Goal: Transaction & Acquisition: Purchase product/service

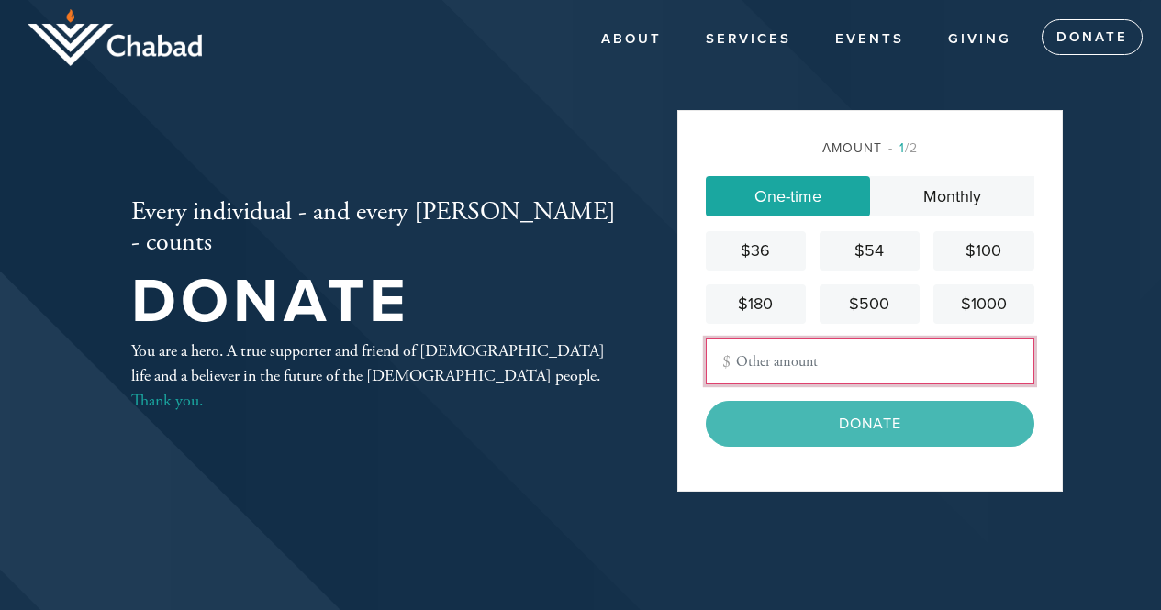
click at [741, 358] on input "Other Amount" at bounding box center [870, 362] width 329 height 46
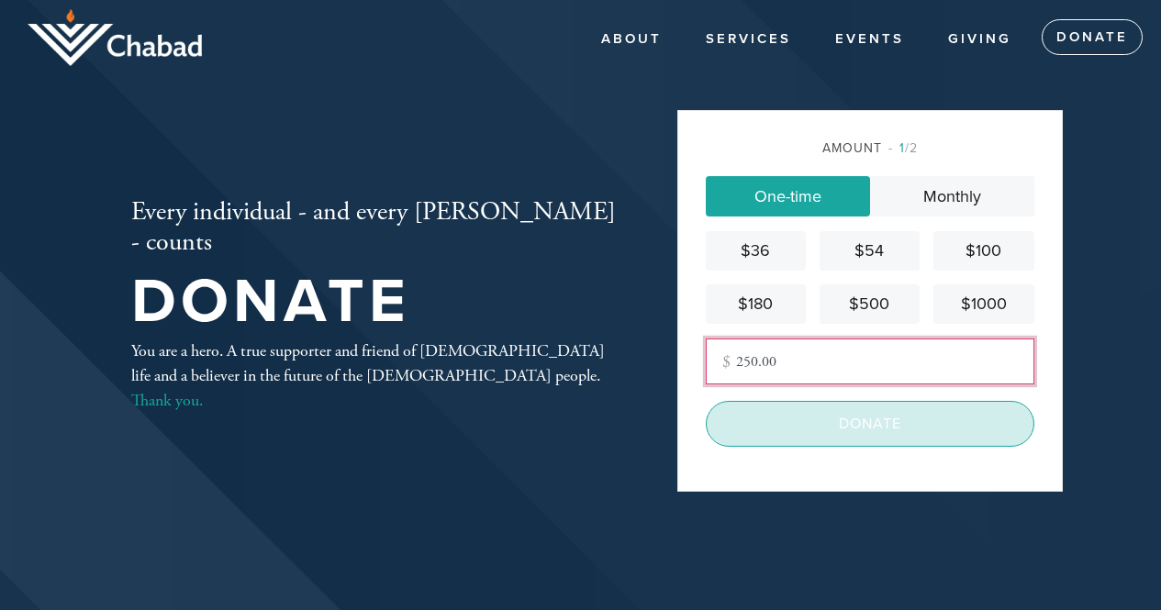
type input "250.00"
click at [801, 421] on input "Donate" at bounding box center [870, 424] width 329 height 46
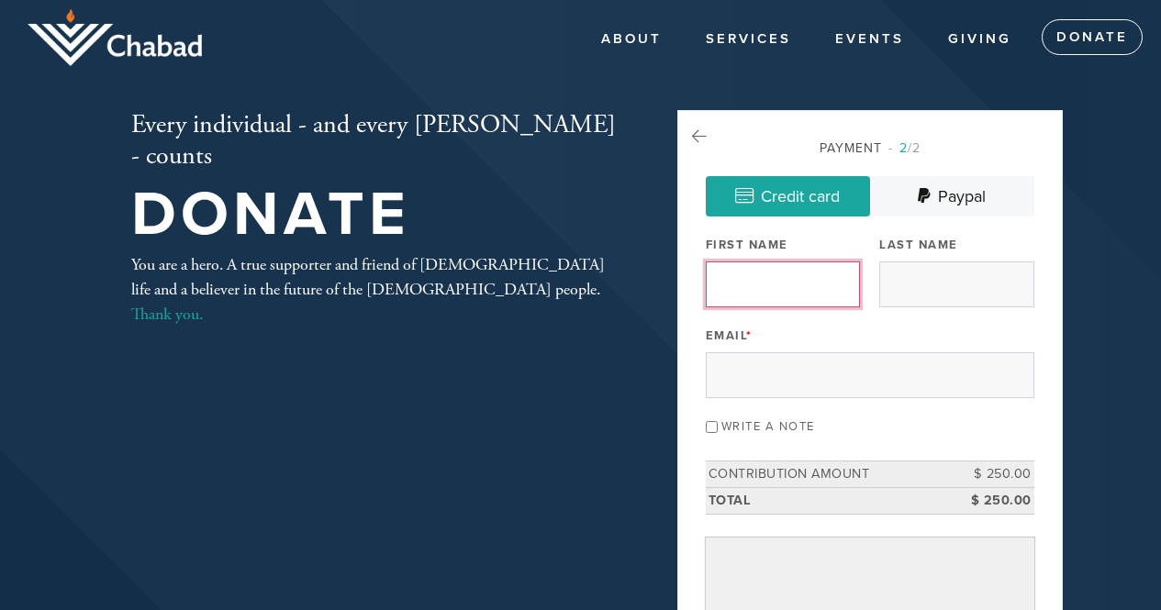
click at [792, 284] on input "First Name" at bounding box center [783, 285] width 154 height 46
click at [794, 196] on link "Credit card" at bounding box center [788, 196] width 164 height 40
click at [758, 276] on input "First Name" at bounding box center [783, 285] width 154 height 46
type input "Inna"
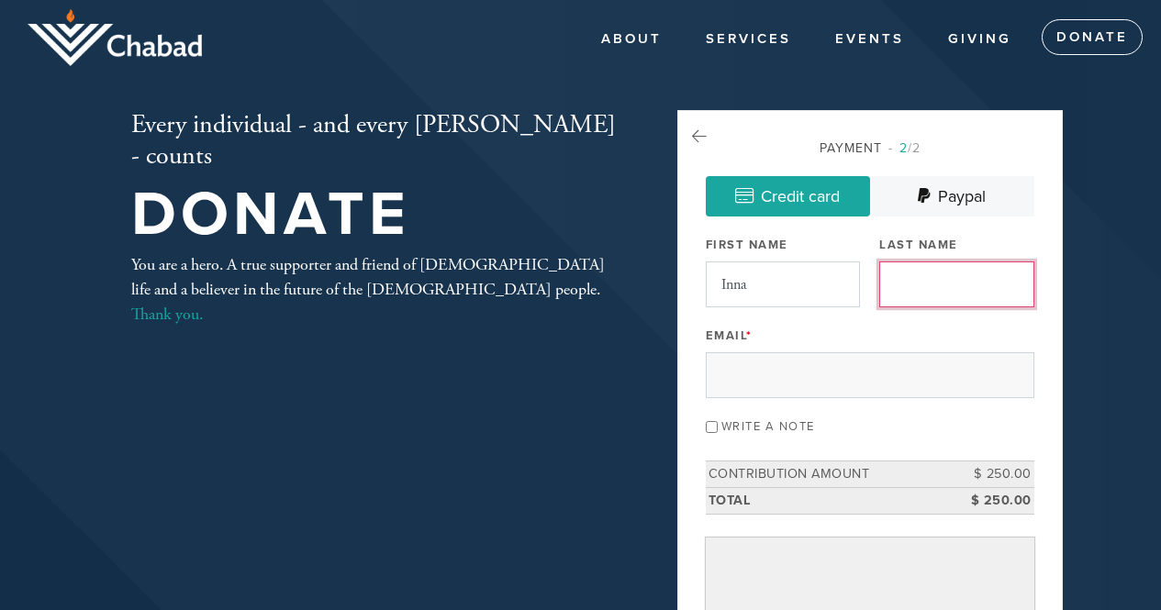
type input "[GEOGRAPHIC_DATA]"
type input "[PERSON_NAME][EMAIL_ADDRESS][PERSON_NAME][DOMAIN_NAME]"
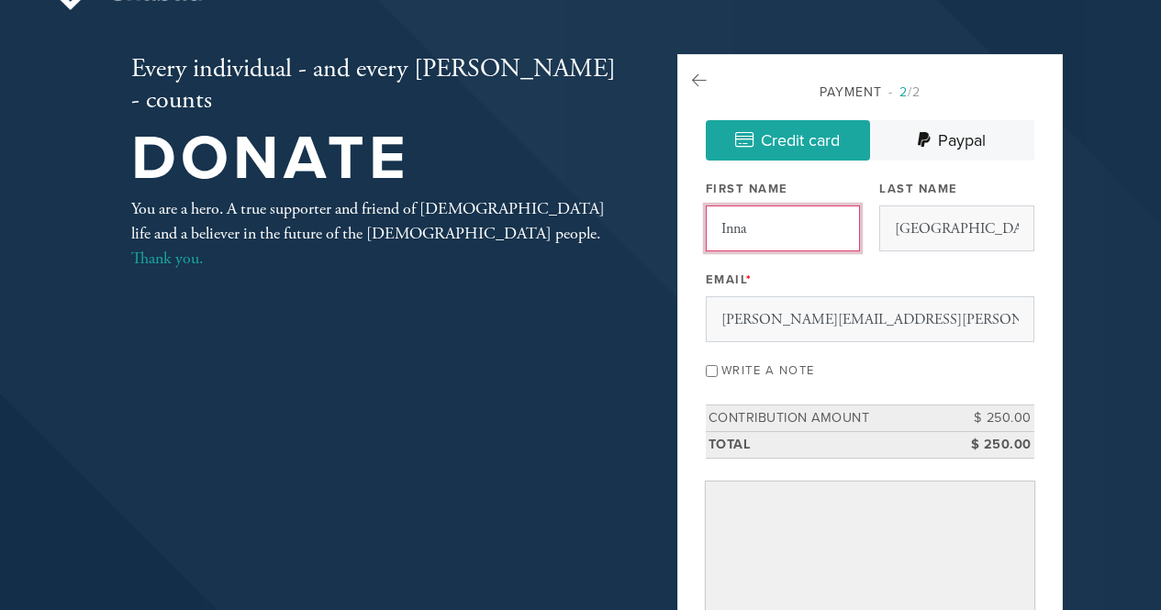
scroll to position [92, 0]
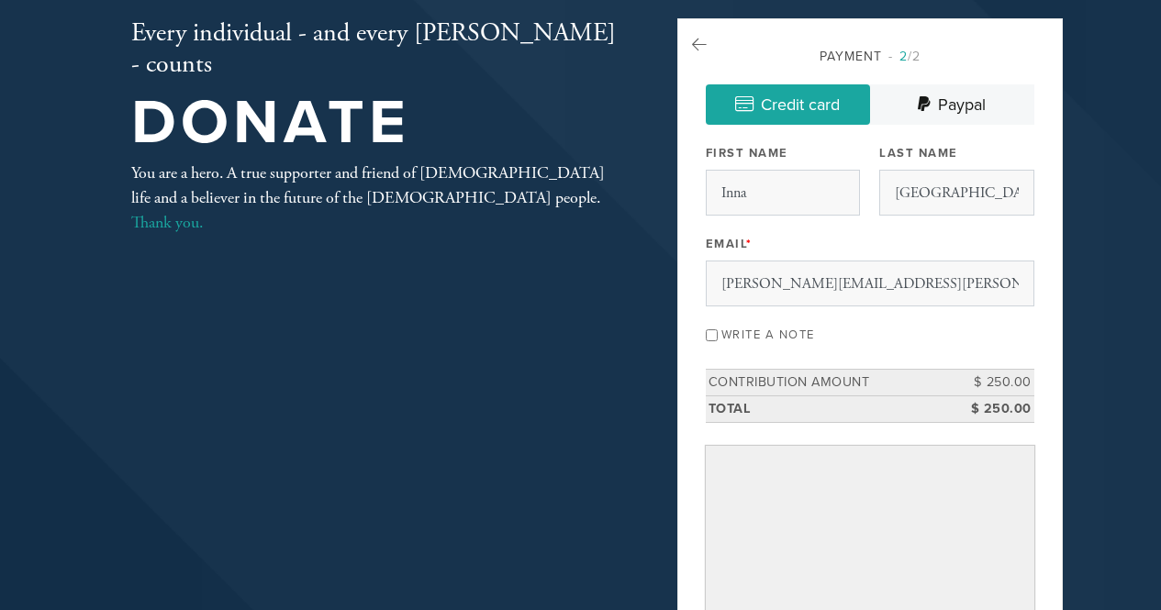
click at [711, 330] on input "Write a note" at bounding box center [712, 336] width 12 height 12
checkbox input "true"
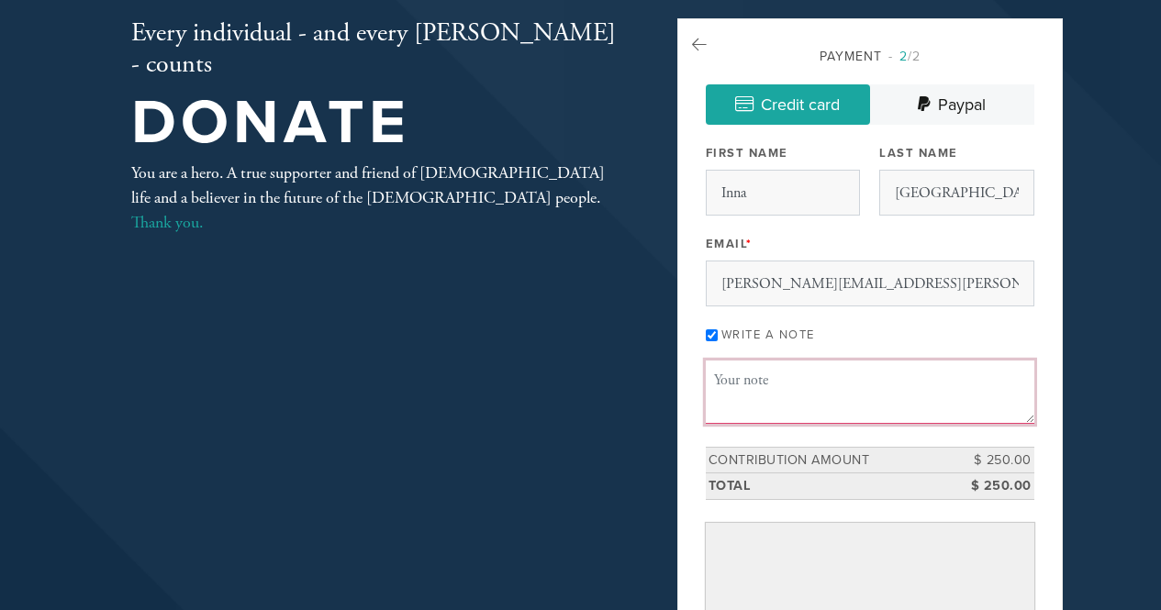
click at [792, 376] on textarea "Message or dedication" at bounding box center [870, 392] width 329 height 62
type textarea "d"
type textarea "f"
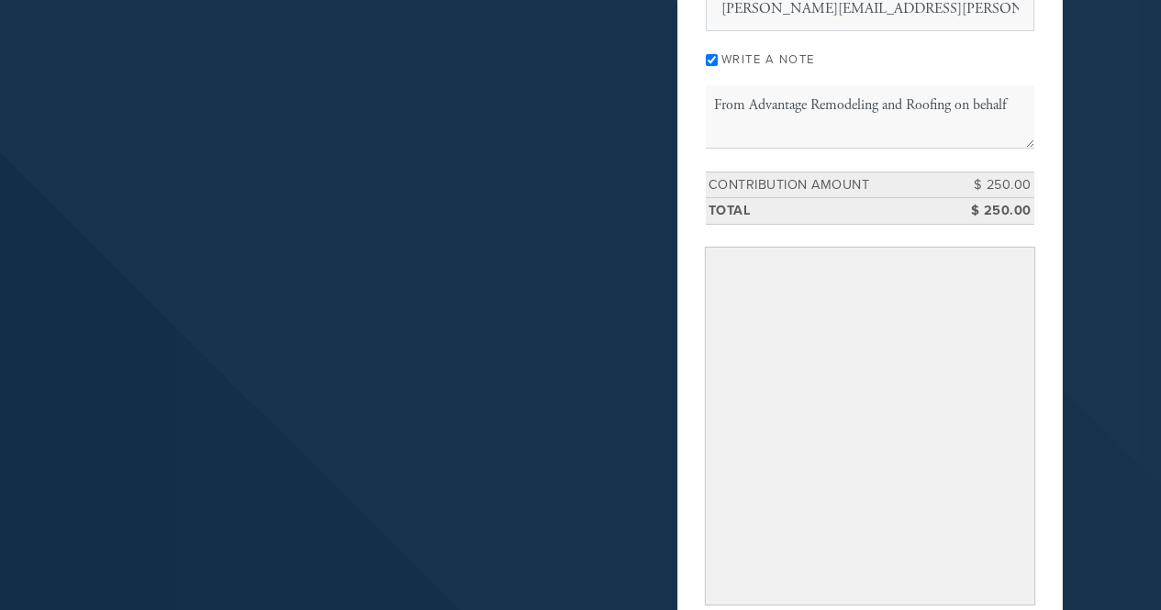
scroll to position [275, 0]
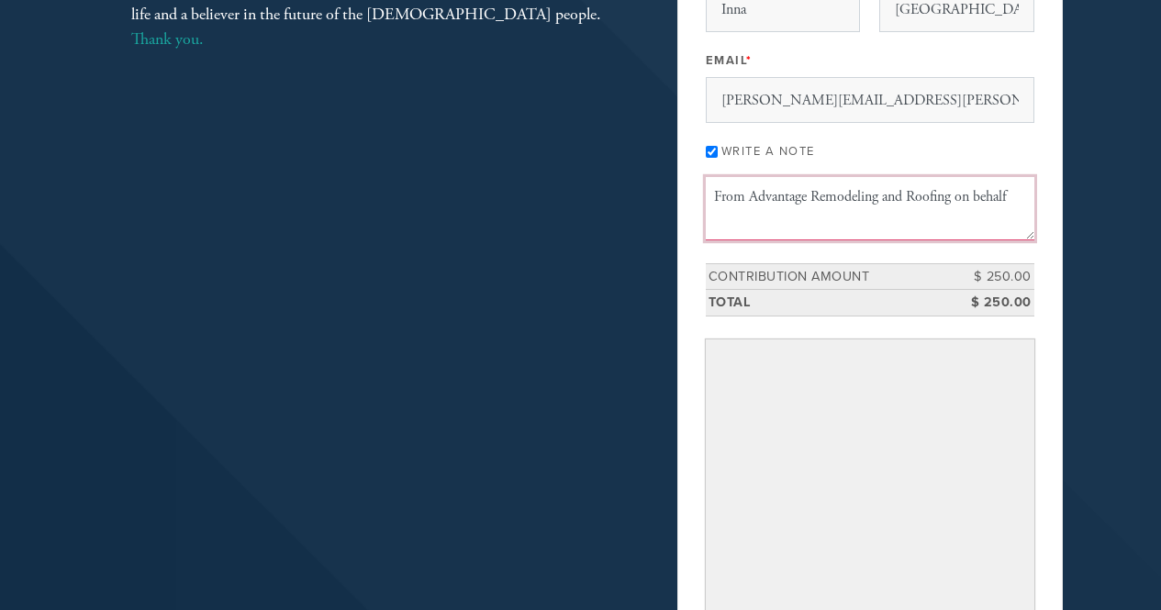
click at [1011, 190] on textarea "From Advantage Remodeling and Roofing on behalf" at bounding box center [870, 208] width 329 height 62
type textarea "From Advantage Remodeling and Roofing on behalf of [PERSON_NAME]"
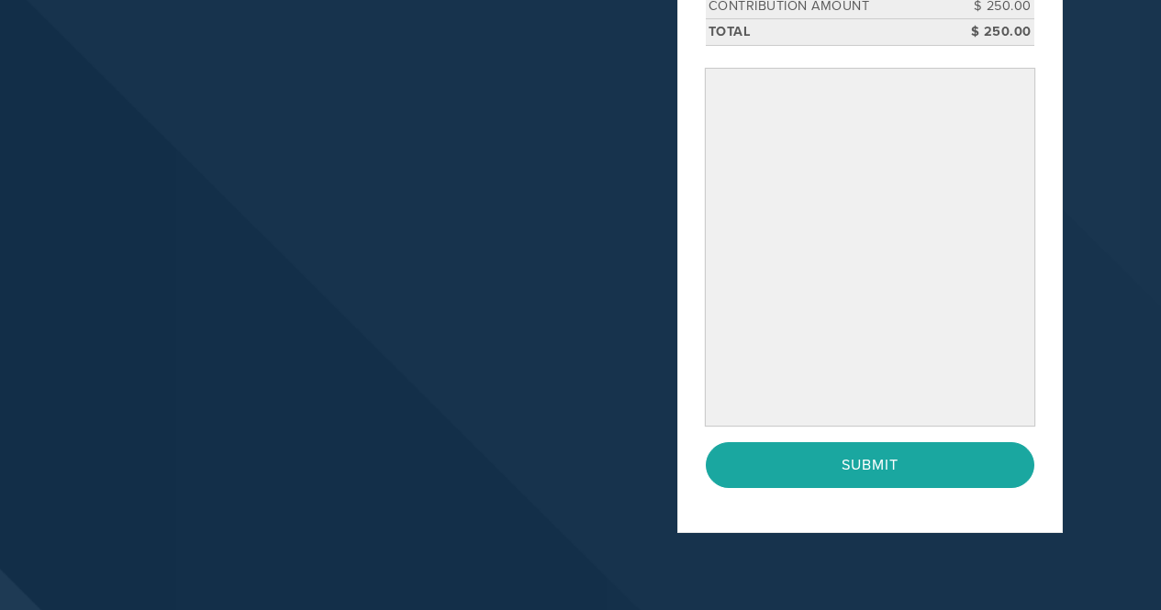
scroll to position [638, 0]
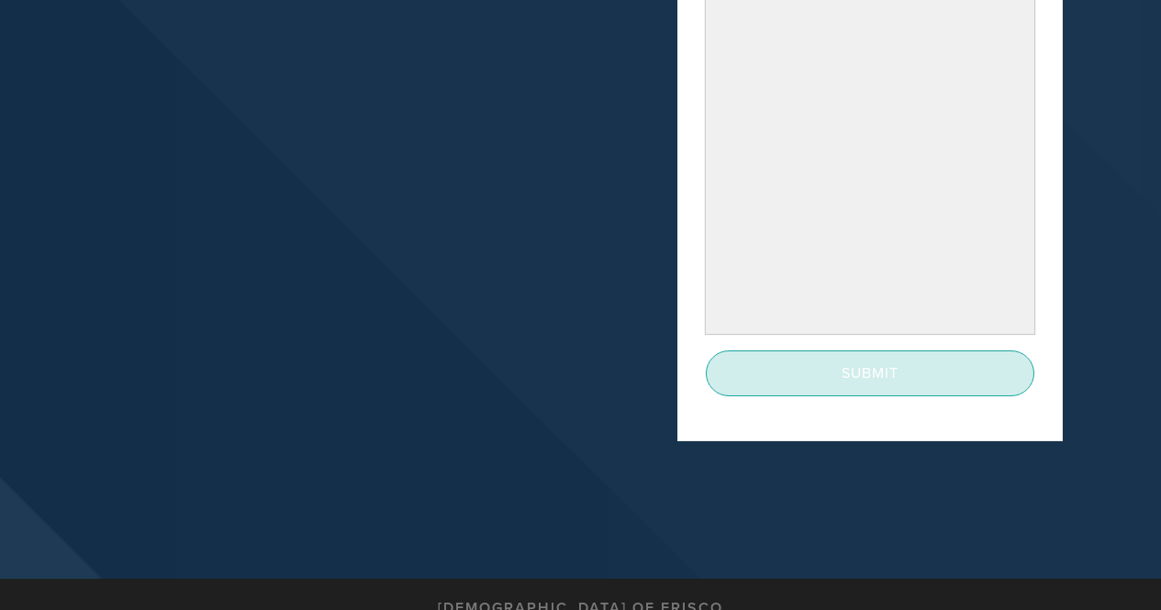
click at [848, 367] on input "Submit" at bounding box center [870, 374] width 329 height 46
